Goal: Task Accomplishment & Management: Manage account settings

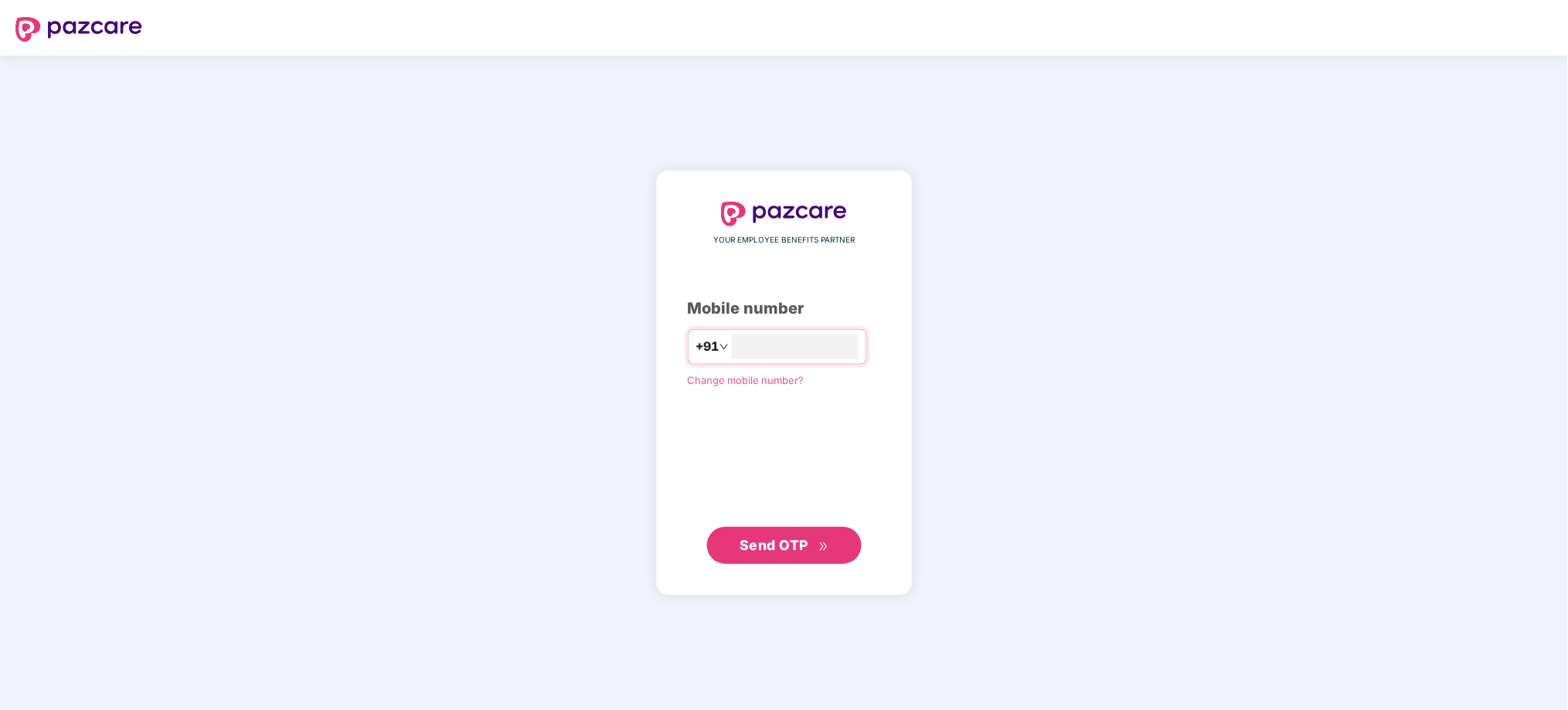
type input "**********"
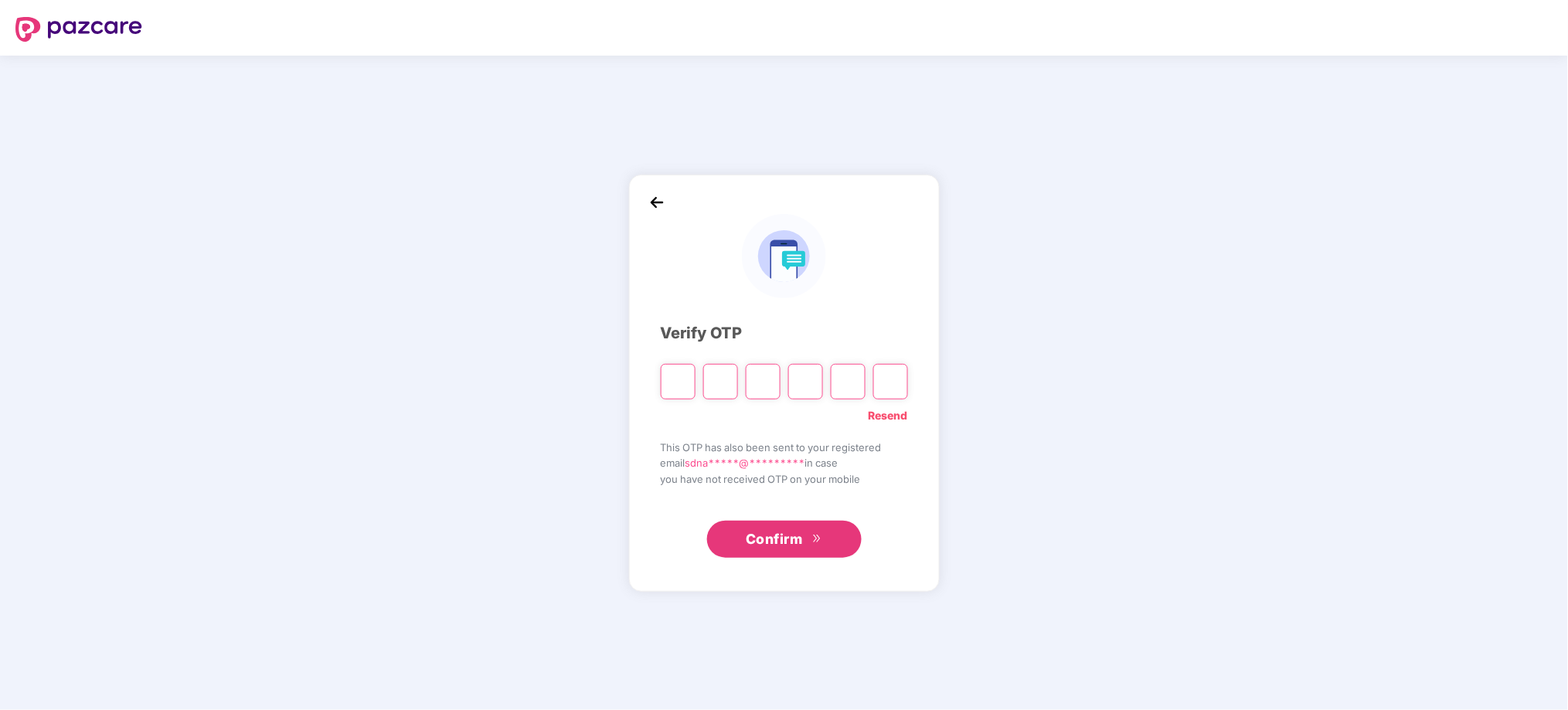
type input "*"
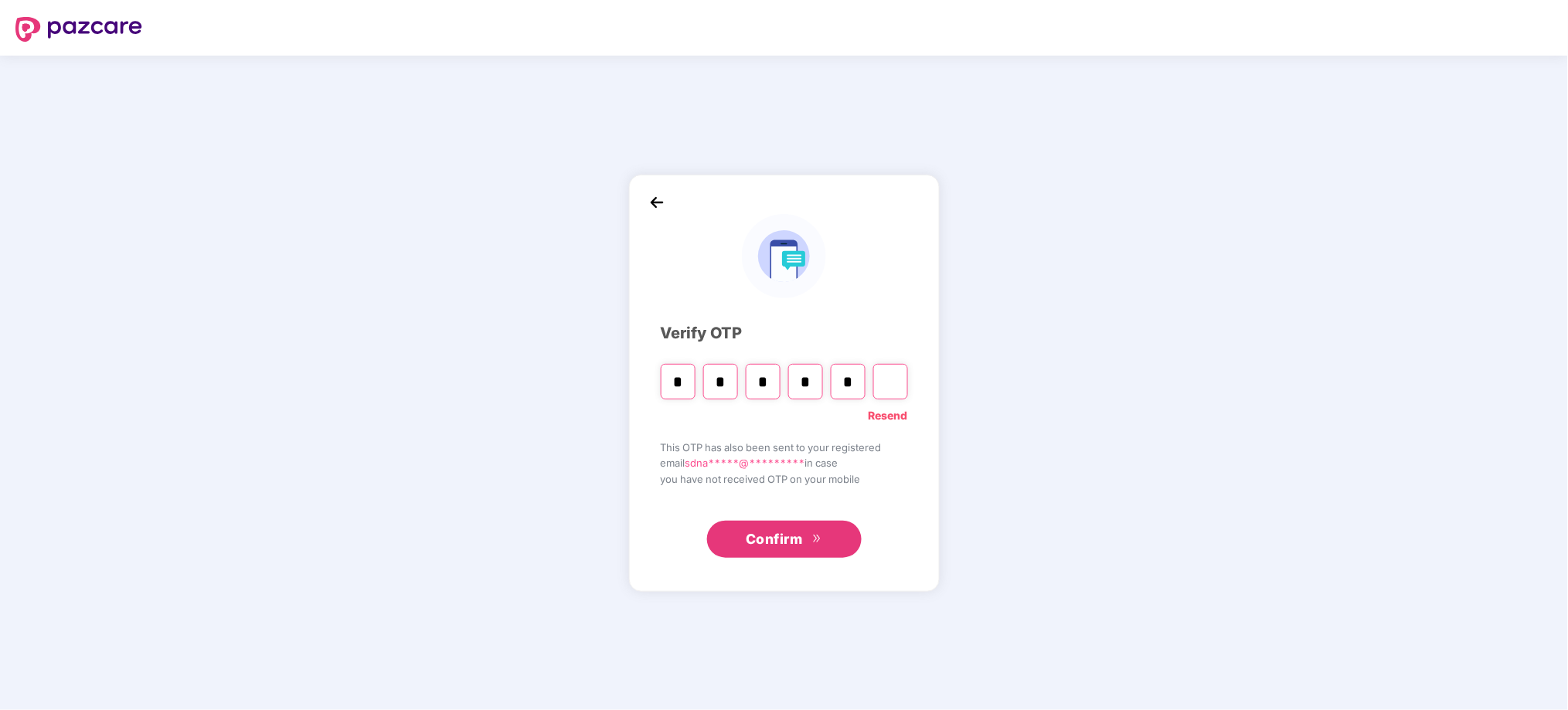
type input "*"
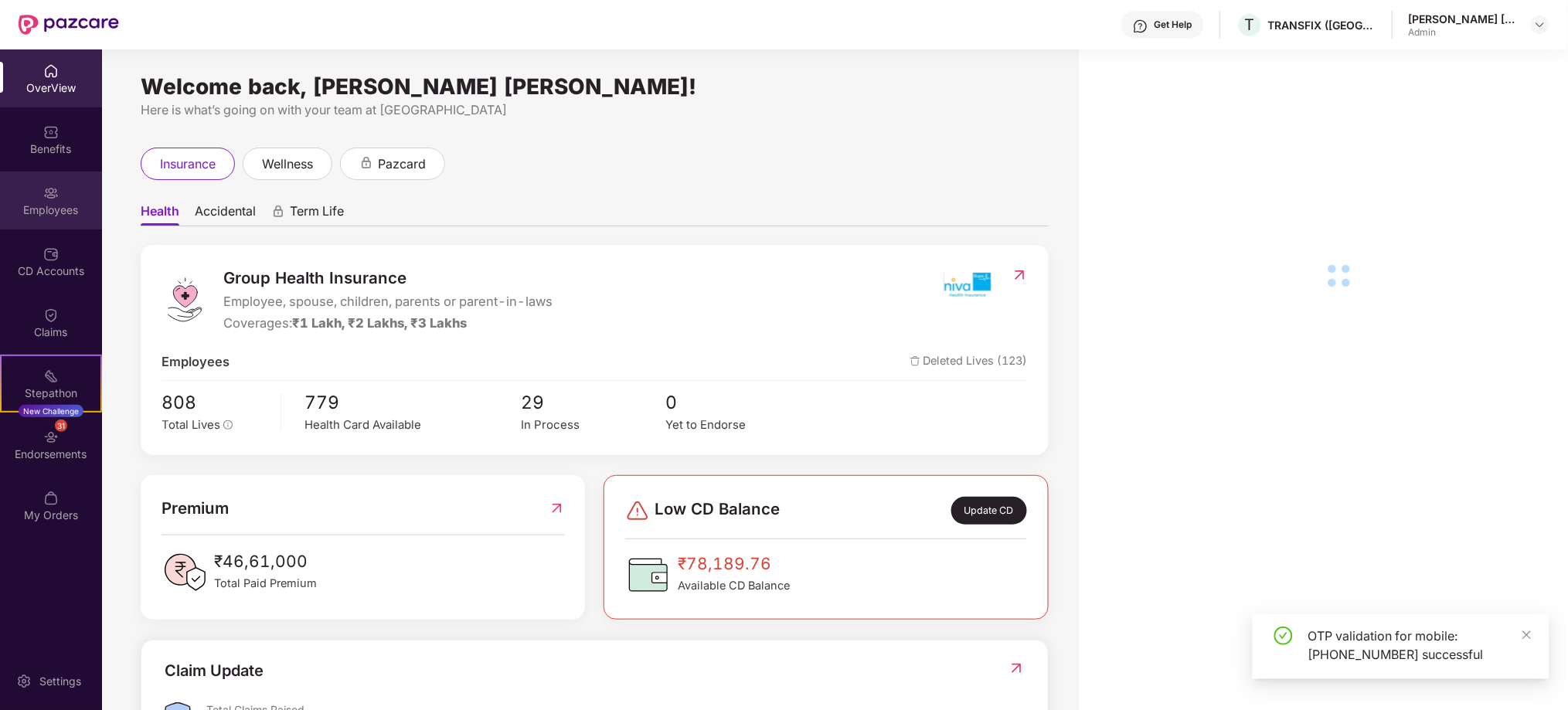
click at [62, 201] on div "Employees" at bounding box center [51, 200] width 102 height 58
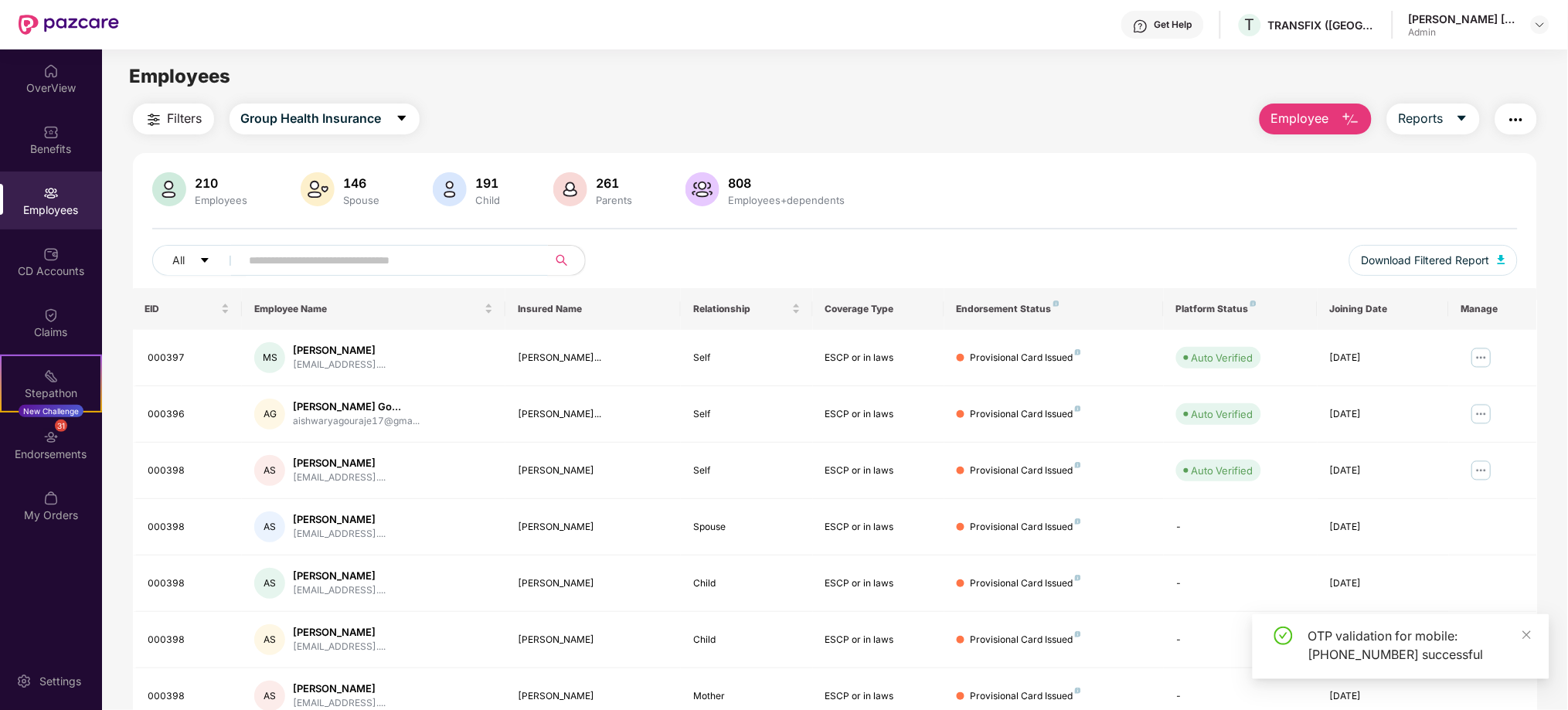
click at [418, 267] on input "text" at bounding box center [388, 260] width 277 height 24
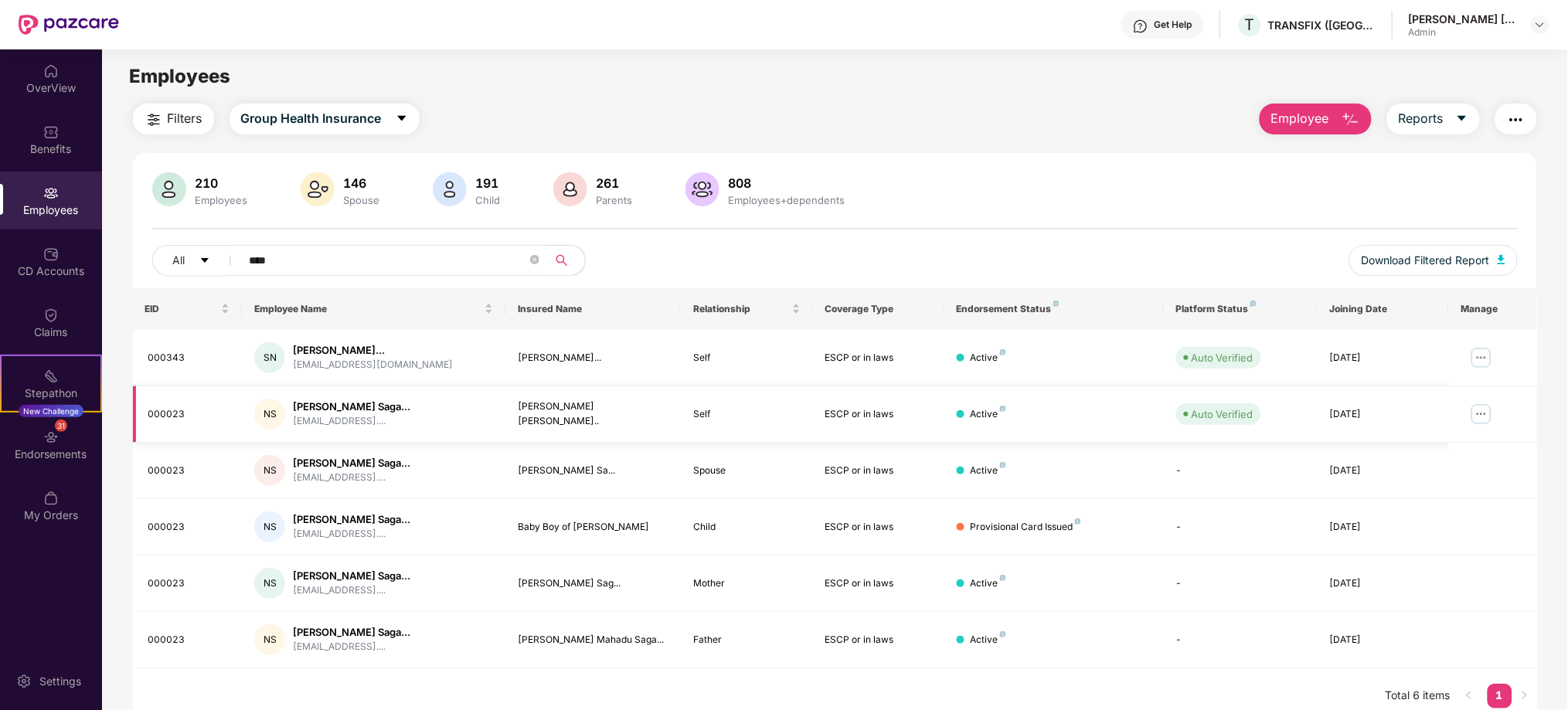
type input "****"
click at [1478, 413] on img at bounding box center [1481, 414] width 25 height 25
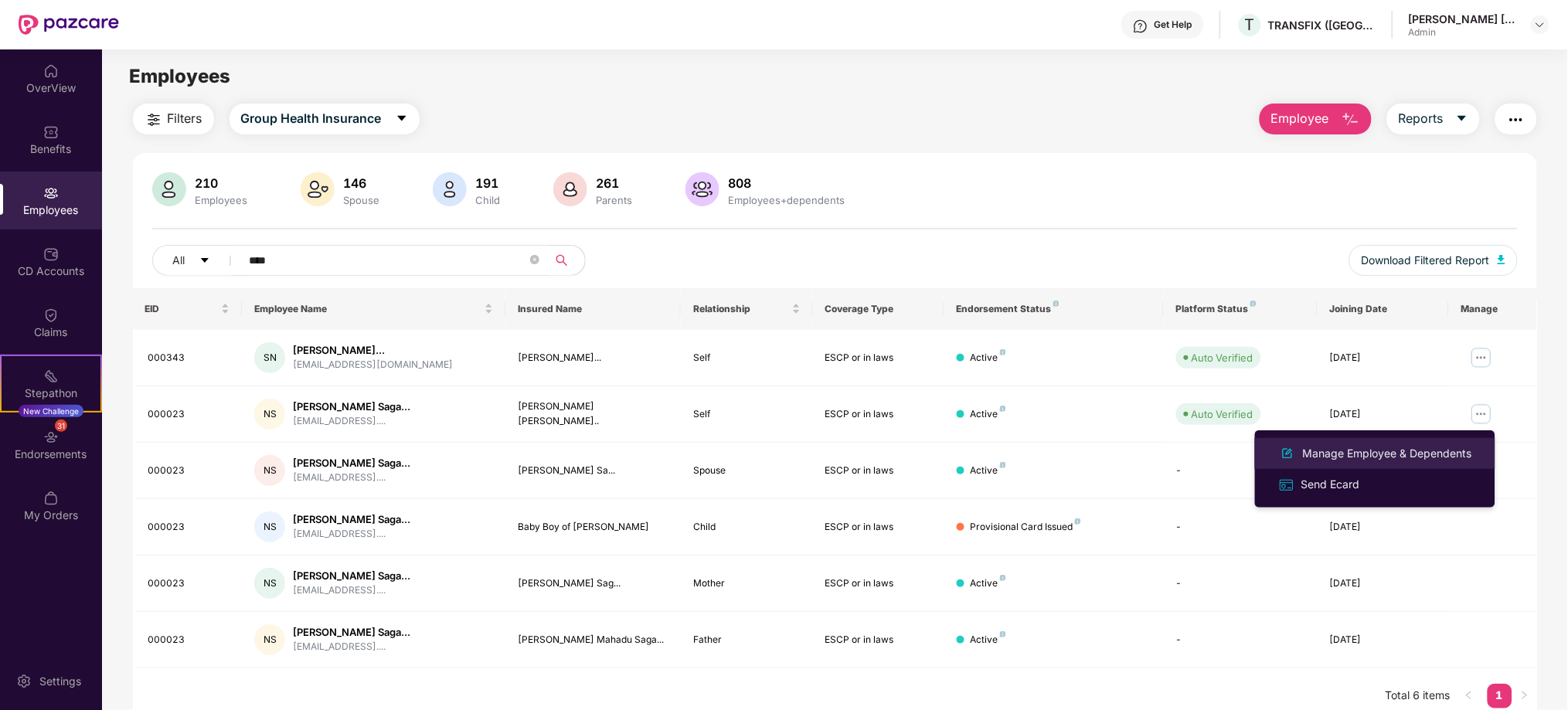
click at [1472, 452] on div "Manage Employee & Dependents" at bounding box center [1388, 454] width 175 height 17
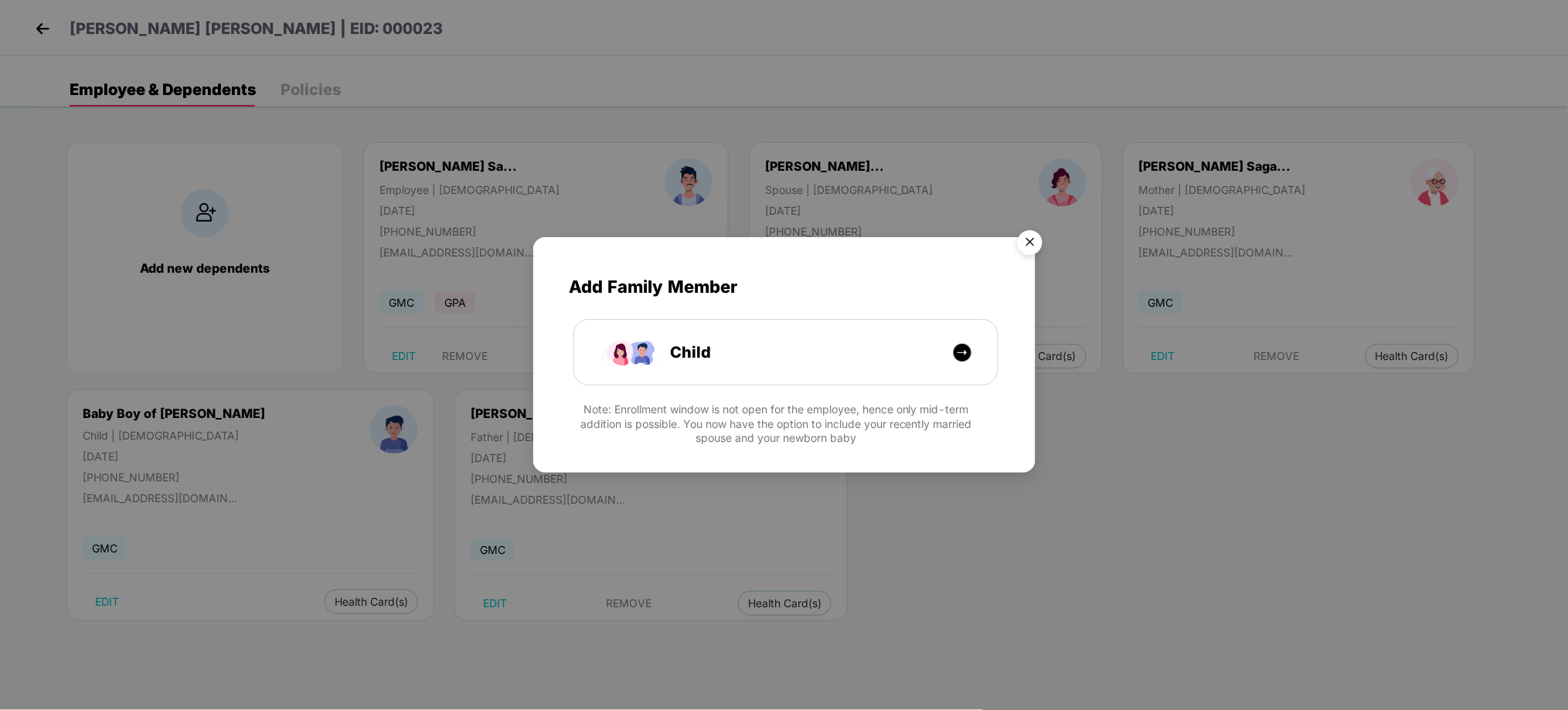
click at [1022, 249] on img "Close" at bounding box center [1031, 245] width 43 height 43
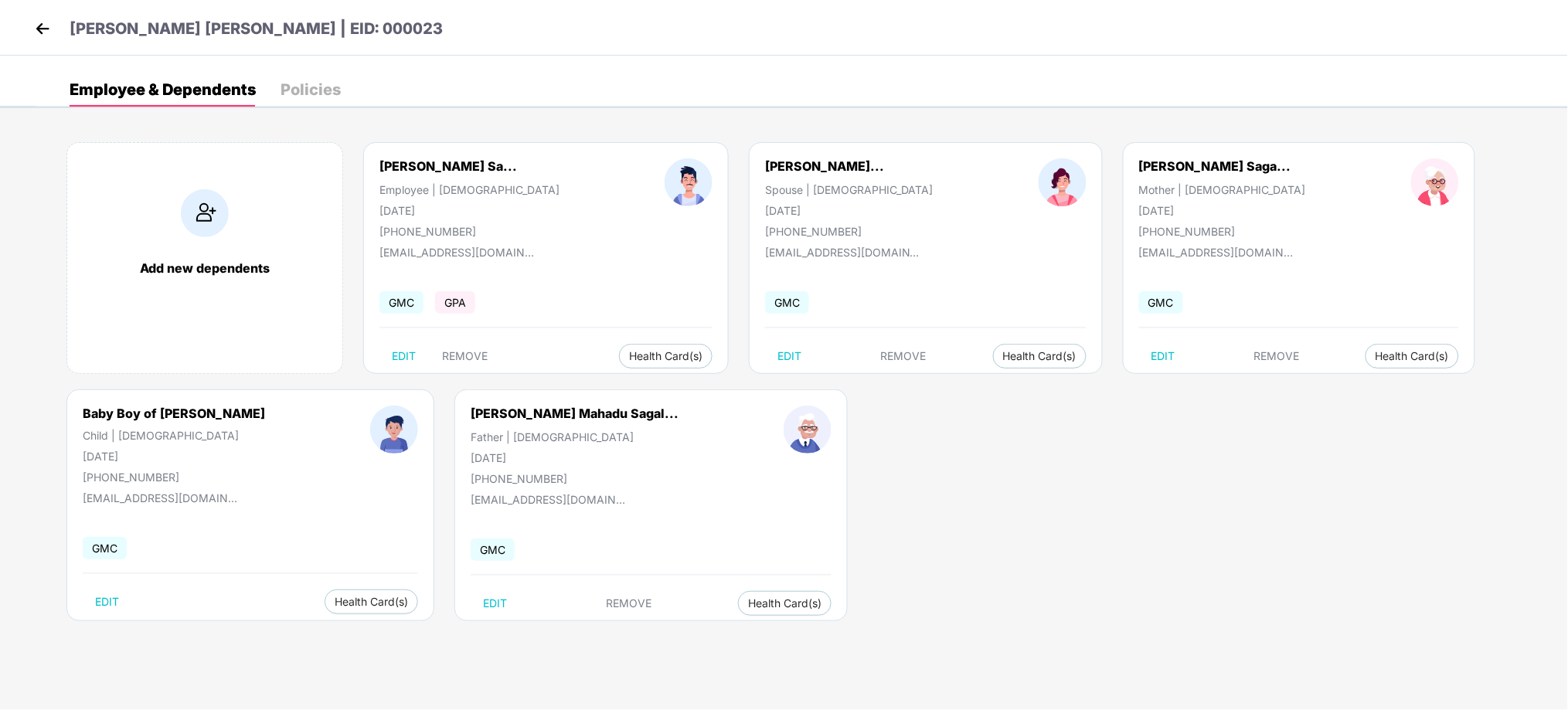
click at [938, 484] on div "Add new dependents [PERSON_NAME] Sa... Employee | [DEMOGRAPHIC_DATA] [DATE] [PH…" at bounding box center [801, 389] width 1532 height 541
click at [1003, 353] on span "Health Card(s)" at bounding box center [1040, 356] width 74 height 8
click at [1032, 382] on span "Health Insurance(ESCP or parent-in-law)" at bounding box center [1073, 388] width 231 height 17
click at [324, 610] on button "Health Card(s)" at bounding box center [371, 602] width 93 height 25
click at [335, 598] on span "Health Card(s)" at bounding box center [371, 602] width 74 height 8
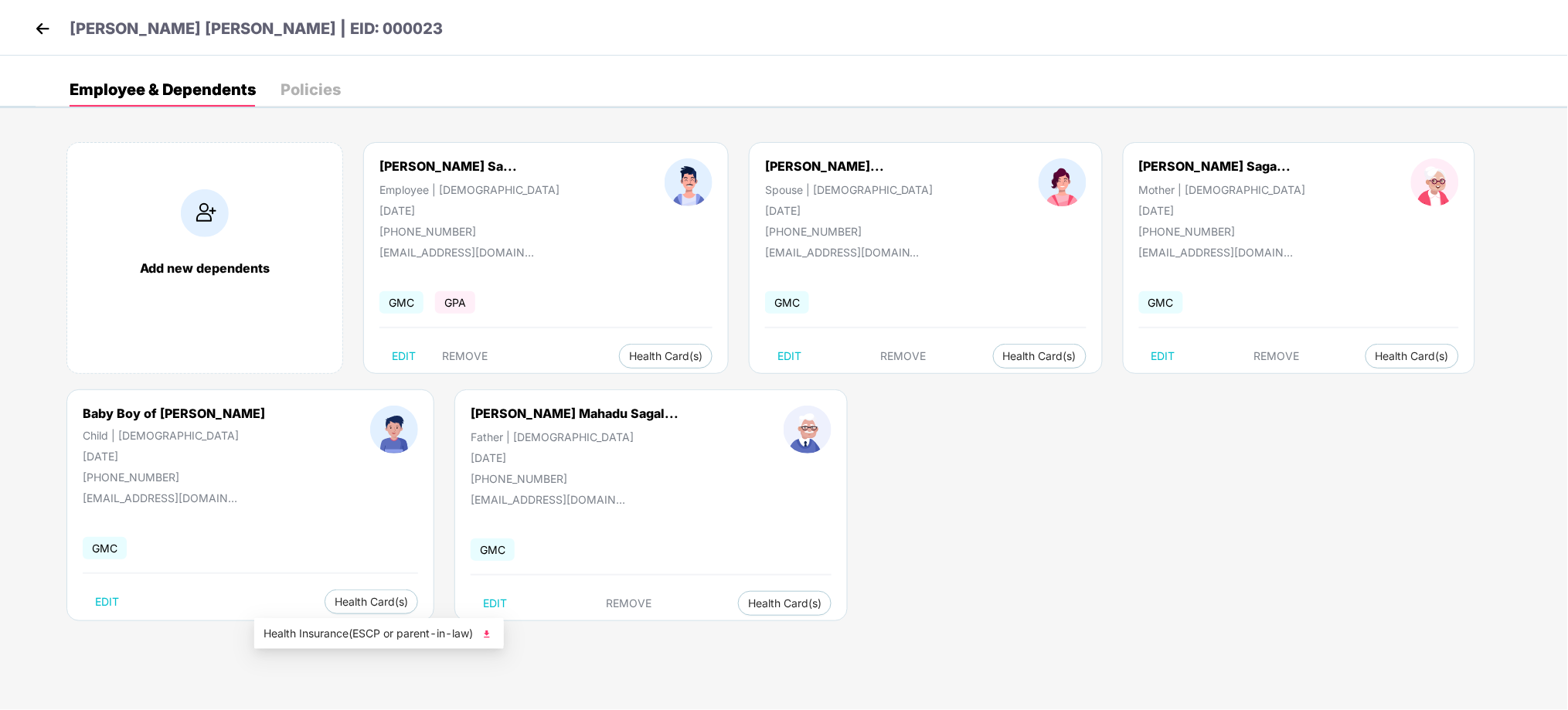
click at [320, 623] on li "Health Insurance(ESCP or parent-in-law)" at bounding box center [379, 634] width 250 height 25
click at [894, 537] on div "Add new dependents [PERSON_NAME] Sa... Employee | [DEMOGRAPHIC_DATA] [DATE] [PH…" at bounding box center [801, 389] width 1532 height 541
click at [878, 471] on div "Add new dependents [PERSON_NAME] Sa... Employee | [DEMOGRAPHIC_DATA] [DATE] [PH…" at bounding box center [801, 389] width 1532 height 541
click at [988, 551] on div "Add new dependents [PERSON_NAME] Sa... Employee | [DEMOGRAPHIC_DATA] [DATE] [PH…" at bounding box center [801, 389] width 1532 height 541
click at [880, 421] on div "Add new dependents [PERSON_NAME] Sa... Employee | [DEMOGRAPHIC_DATA] [DATE] [PH…" at bounding box center [801, 389] width 1532 height 541
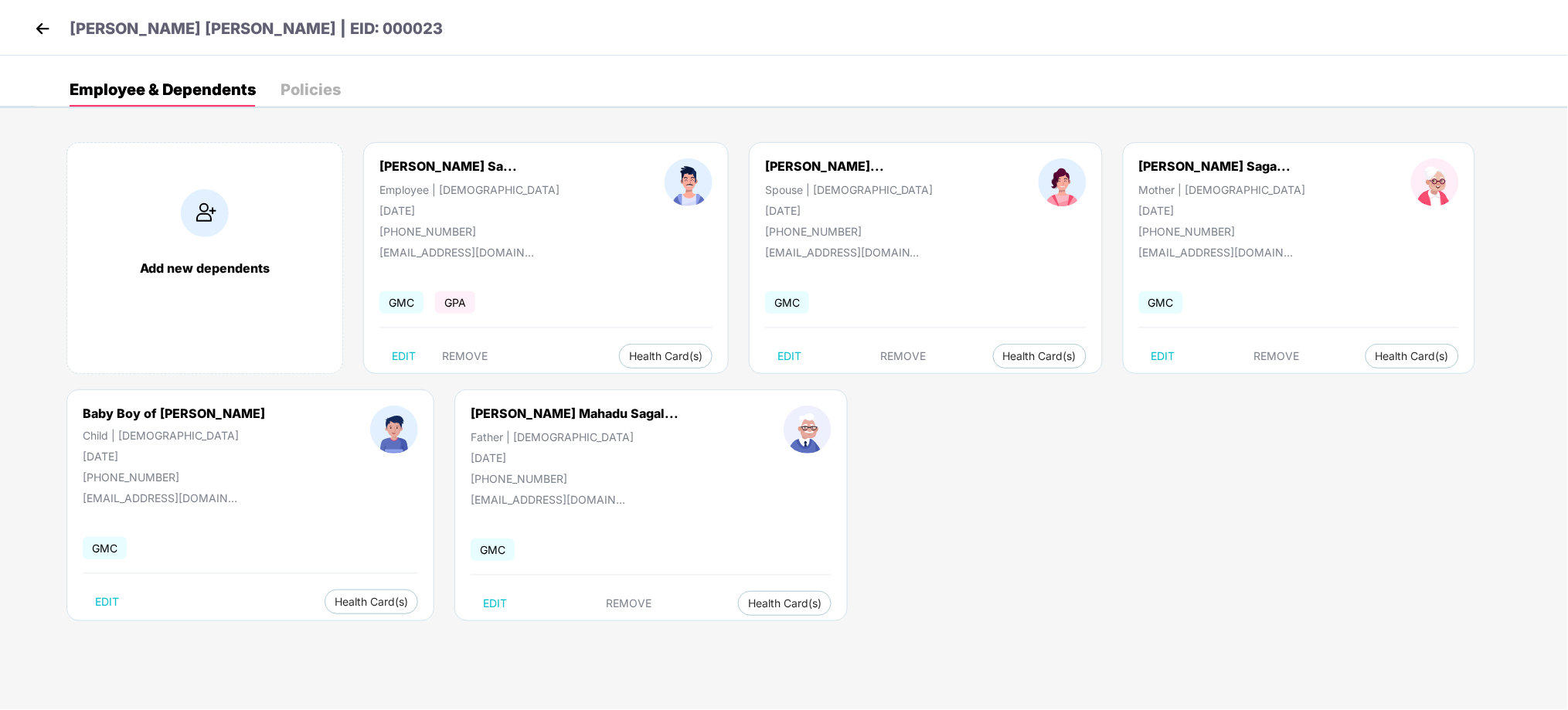
click at [1023, 439] on div "Add new dependents [PERSON_NAME] Sa... Employee | [DEMOGRAPHIC_DATA] [DATE] [PH…" at bounding box center [801, 389] width 1532 height 541
click at [966, 437] on div "Add new dependents [PERSON_NAME] Sa... Employee | [DEMOGRAPHIC_DATA] [DATE] [PH…" at bounding box center [801, 389] width 1532 height 541
click at [938, 493] on div "Add new dependents [PERSON_NAME] Sa... Employee | [DEMOGRAPHIC_DATA] [DATE] [PH…" at bounding box center [801, 389] width 1532 height 541
click at [815, 454] on div "Add new dependents [PERSON_NAME] Sa... Employee | [DEMOGRAPHIC_DATA] [DATE] [PH…" at bounding box center [801, 389] width 1532 height 541
